Goal: Communication & Community: Share content

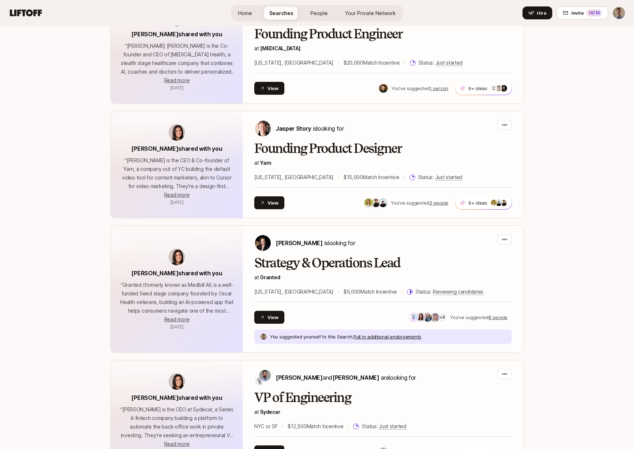
scroll to position [979, 0]
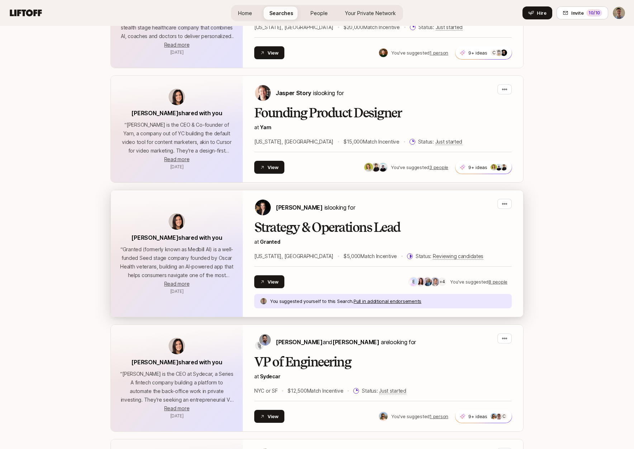
click at [352, 220] on h2 "Strategy & Operations Lead" at bounding box center [383, 227] width 258 height 14
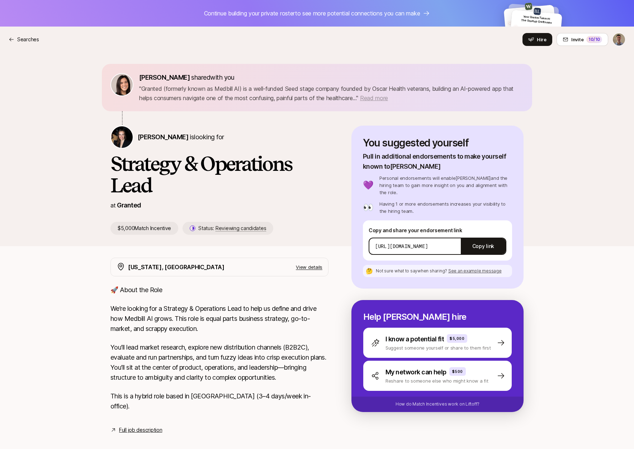
click at [387, 97] on span "Read more" at bounding box center [374, 97] width 28 height 7
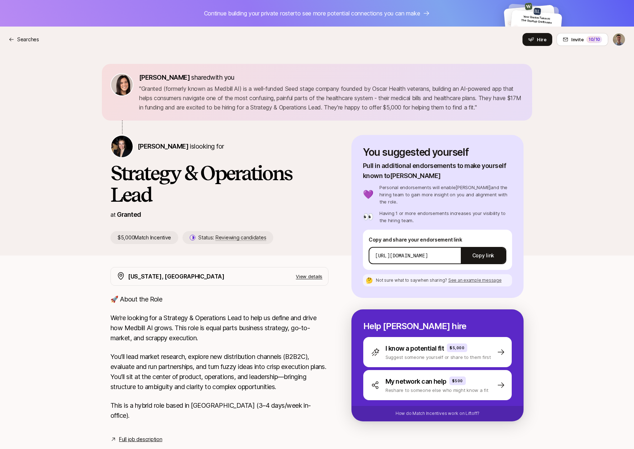
scroll to position [39, 0]
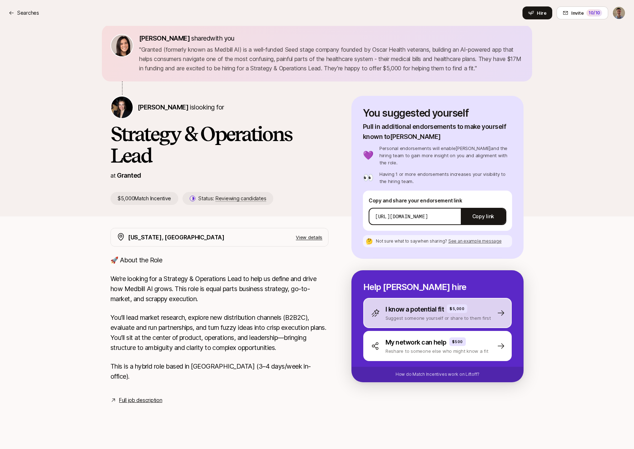
click at [416, 314] on p "Suggest someone yourself or share to them first" at bounding box center [438, 317] width 105 height 7
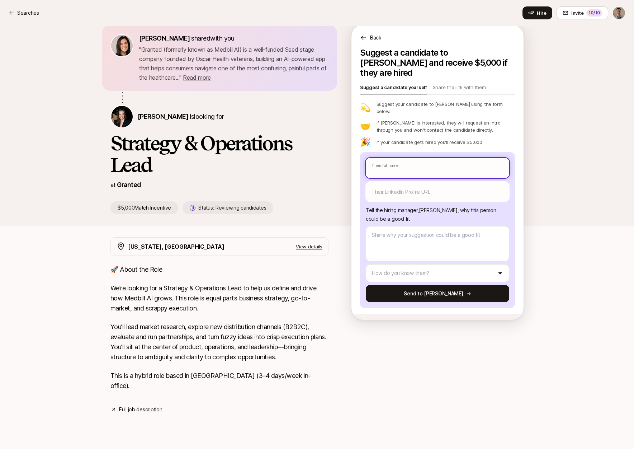
click at [413, 158] on input "text" at bounding box center [438, 168] width 144 height 20
type textarea "x"
type input "S"
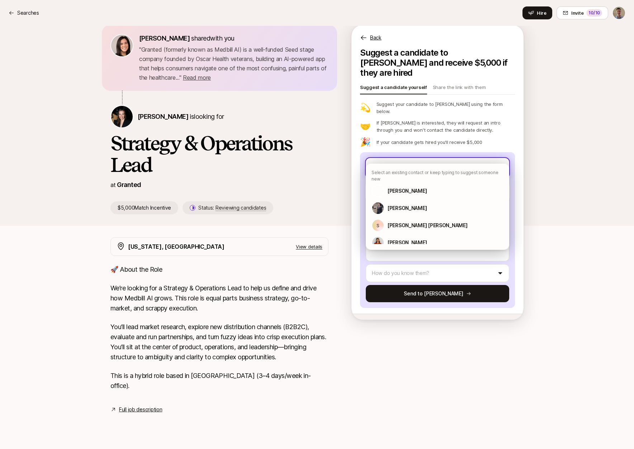
type textarea "x"
type input "Sh"
type textarea "x"
type input "She"
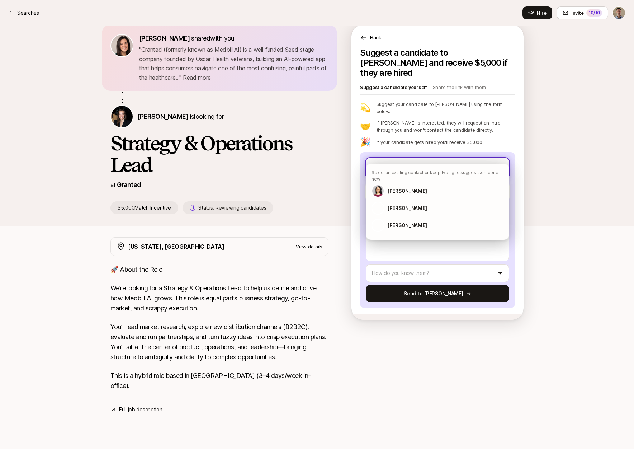
type textarea "x"
type input "Shel"
type textarea "x"
type input "Shelb"
type textarea "x"
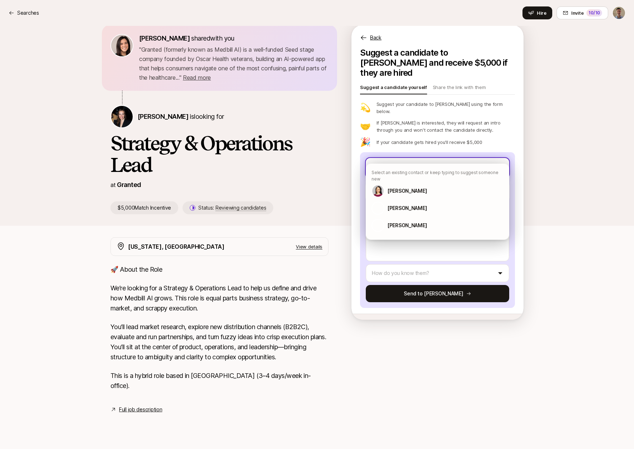
type input "[PERSON_NAME]"
type textarea "x"
type input "[PERSON_NAME]"
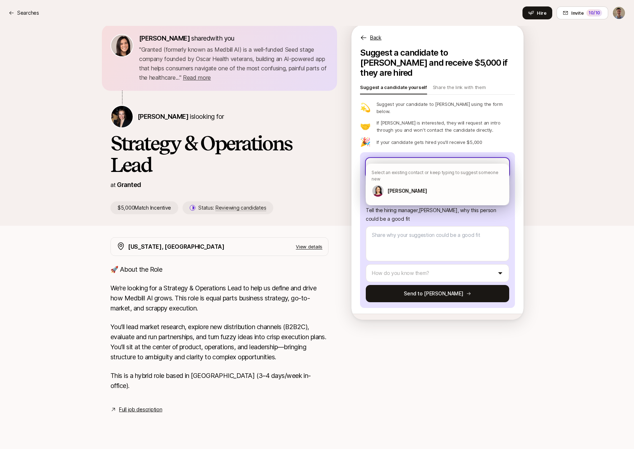
type textarea "x"
type input "[PERSON_NAME]"
type textarea "x"
type input "[PERSON_NAME]"
type textarea "x"
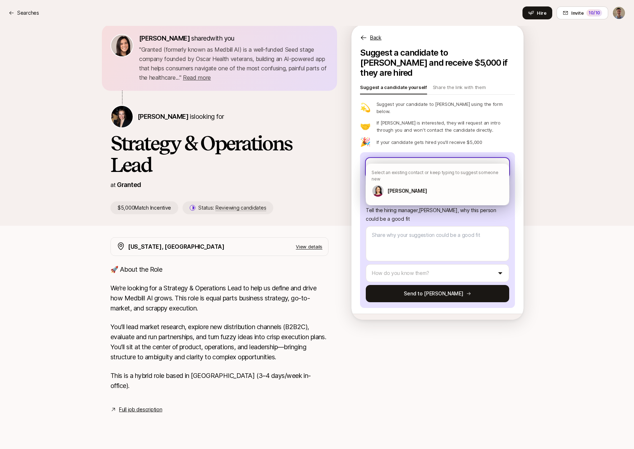
type input "[PERSON_NAME]"
type textarea "x"
type input "[PERSON_NAME]"
click at [410, 187] on p "[PERSON_NAME]" at bounding box center [407, 191] width 39 height 9
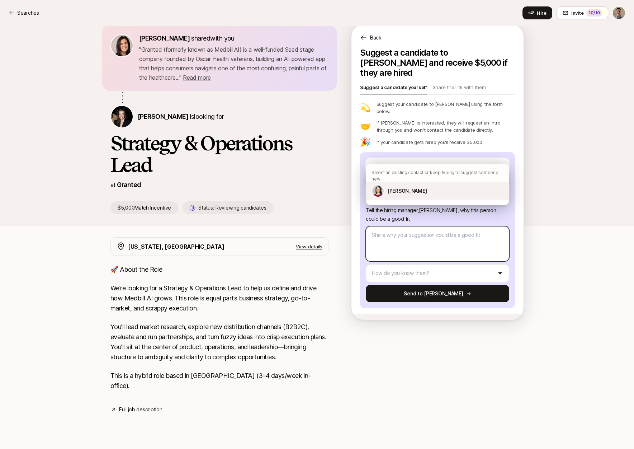
type textarea "x"
type textarea "[PERSON_NAME] is based in [GEOGRAPHIC_DATA] and has a strong operations and VC …"
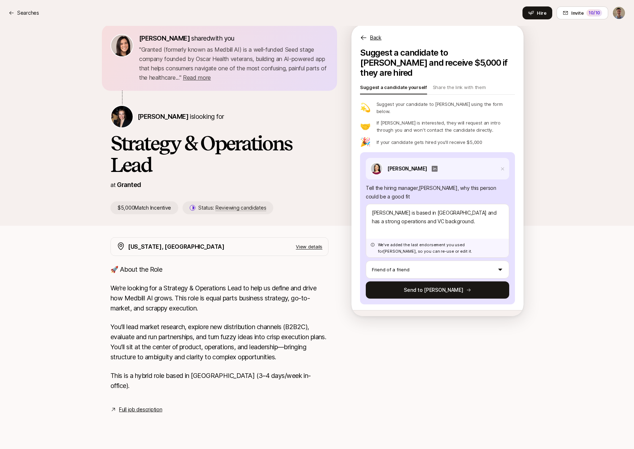
click at [432, 166] on icon at bounding box center [435, 169] width 6 height 6
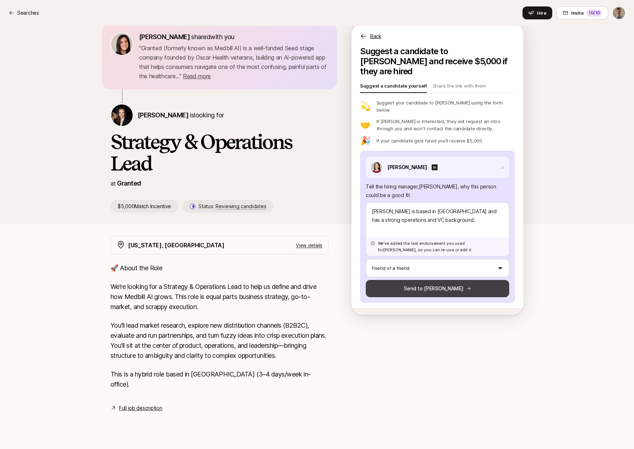
click at [443, 280] on button "Send to [PERSON_NAME]" at bounding box center [438, 288] width 144 height 17
type textarea "x"
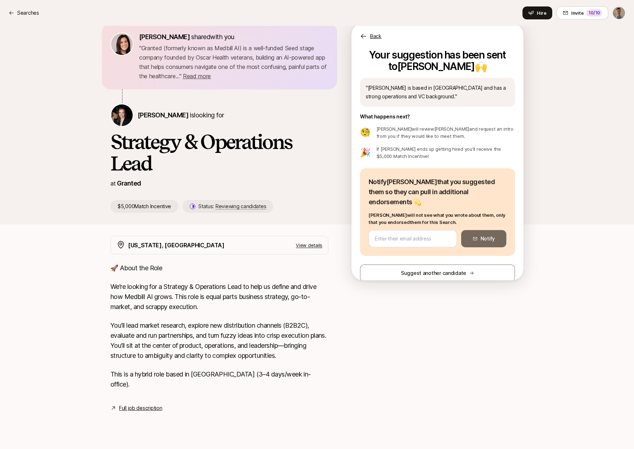
click at [139, 140] on h1 "Strategy & Operations Lead" at bounding box center [220, 152] width 218 height 43
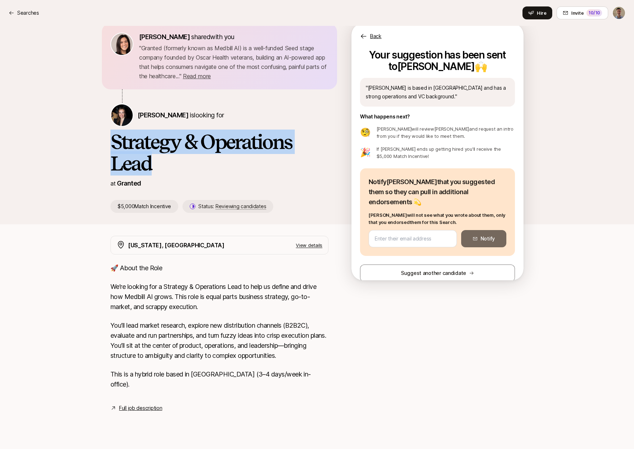
drag, startPoint x: 139, startPoint y: 140, endPoint x: 139, endPoint y: 158, distance: 17.2
click at [139, 158] on h1 "Strategy & Operations Lead" at bounding box center [220, 152] width 218 height 43
